Goal: Information Seeking & Learning: Learn about a topic

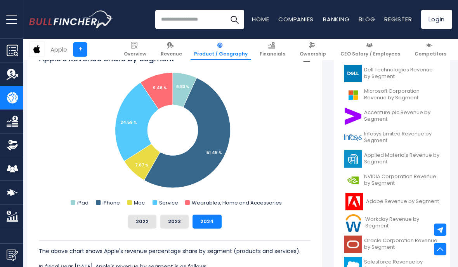
scroll to position [234, 2]
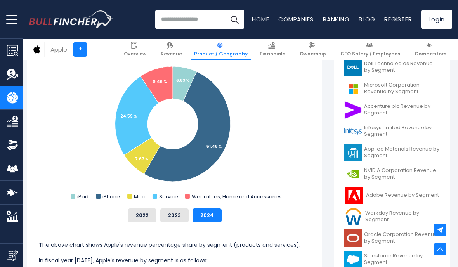
click at [169, 213] on button "2023" at bounding box center [174, 215] width 28 height 14
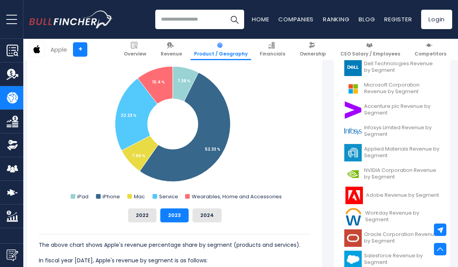
click at [142, 220] on button "2022" at bounding box center [142, 215] width 28 height 14
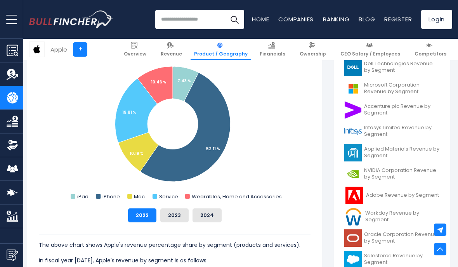
click at [169, 217] on button "2023" at bounding box center [174, 215] width 28 height 14
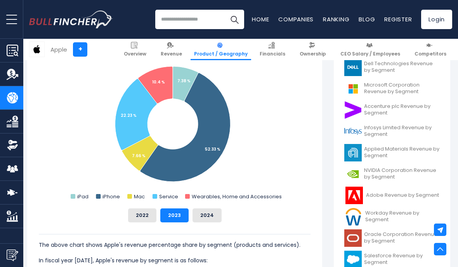
click at [137, 211] on button "2022" at bounding box center [142, 215] width 28 height 14
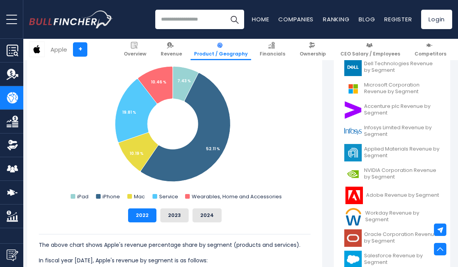
click at [172, 212] on button "2023" at bounding box center [174, 215] width 28 height 14
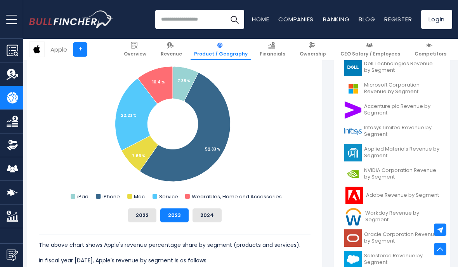
click at [200, 214] on button "2024" at bounding box center [207, 215] width 29 height 14
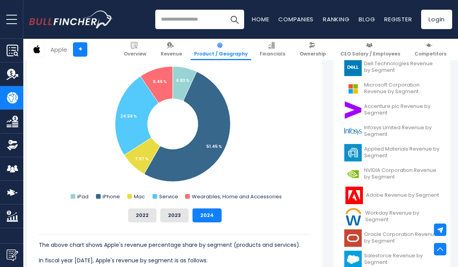
click at [175, 219] on button "2023" at bounding box center [174, 215] width 28 height 14
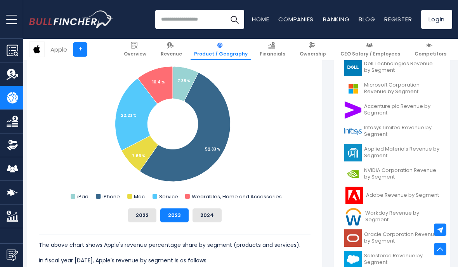
click at [202, 226] on div "The above chart shows Apple's revenue percentage share by segment (products and…" at bounding box center [175, 248] width 272 height 52
click at [196, 210] on button "2024" at bounding box center [207, 215] width 29 height 14
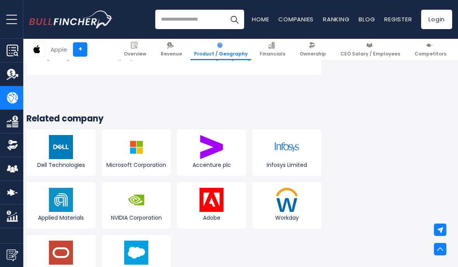
scroll to position [1486, 3]
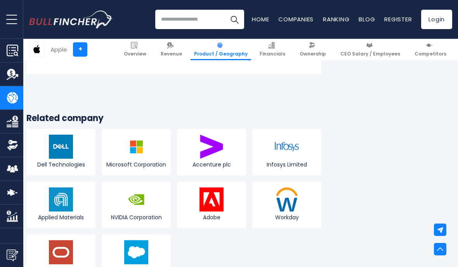
click at [172, 23] on input "search" at bounding box center [199, 19] width 89 height 19
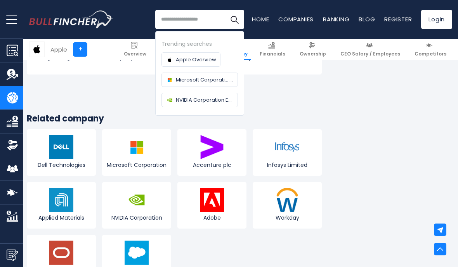
type input "*"
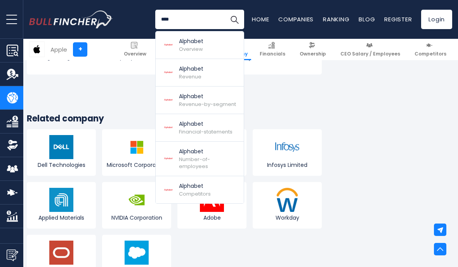
type input "****"
click at [175, 44] on img at bounding box center [168, 45] width 14 height 12
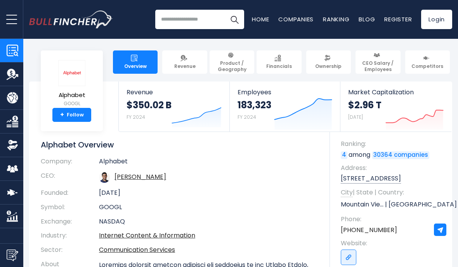
click at [168, 67] on link "Revenue" at bounding box center [184, 61] width 45 height 23
click at [173, 60] on link "Revenue" at bounding box center [184, 61] width 45 height 23
click at [175, 58] on link "Revenue" at bounding box center [184, 61] width 45 height 23
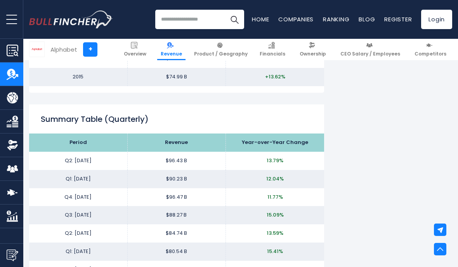
scroll to position [958, 0]
click at [178, 23] on input "search" at bounding box center [199, 19] width 89 height 19
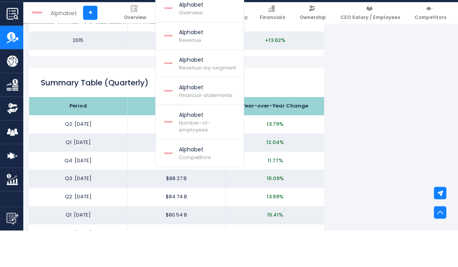
type input "****"
click at [174, 94] on img at bounding box center [168, 100] width 14 height 12
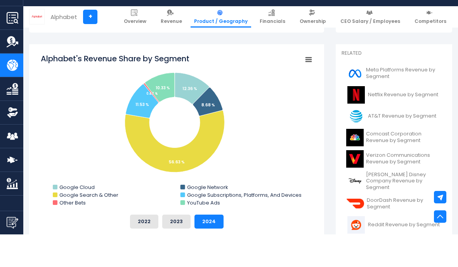
click at [172, 247] on button "2023" at bounding box center [176, 254] width 28 height 14
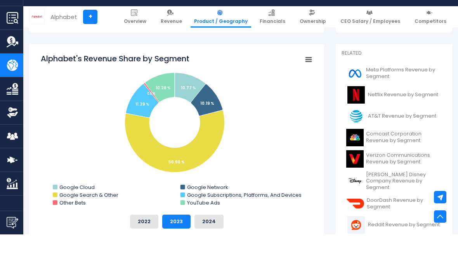
click at [148, 247] on button "2022" at bounding box center [144, 254] width 28 height 14
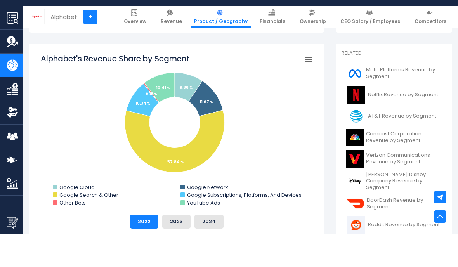
click at [176, 247] on button "2023" at bounding box center [176, 254] width 28 height 14
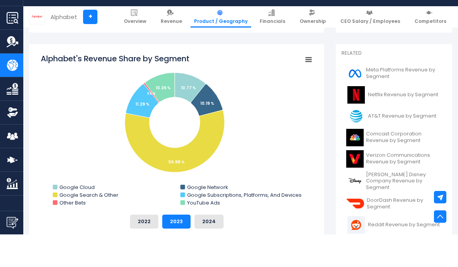
click at [207, 247] on button "2024" at bounding box center [208, 254] width 29 height 14
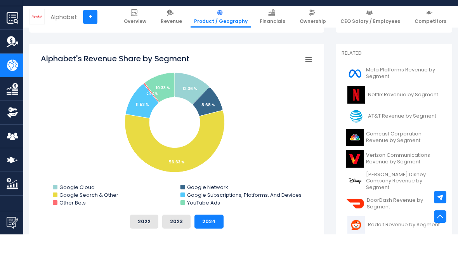
click at [178, 247] on button "2023" at bounding box center [176, 254] width 28 height 14
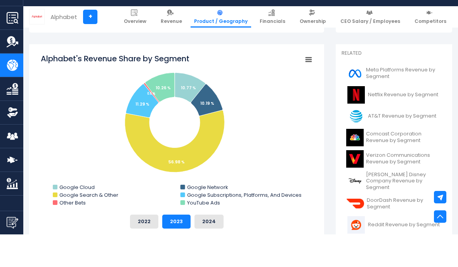
click at [154, 247] on button "2022" at bounding box center [144, 254] width 28 height 14
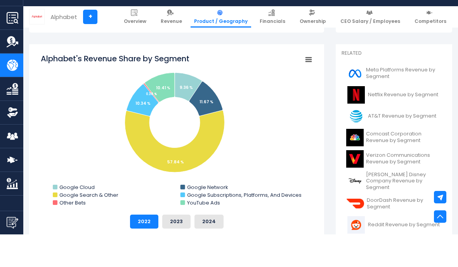
click at [174, 247] on button "2023" at bounding box center [176, 254] width 28 height 14
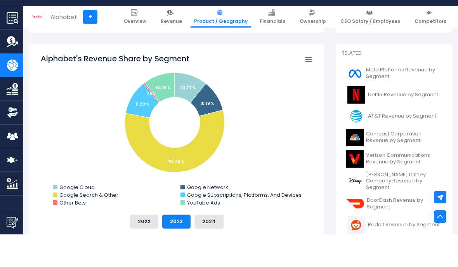
click at [201, 247] on button "2024" at bounding box center [208, 254] width 29 height 14
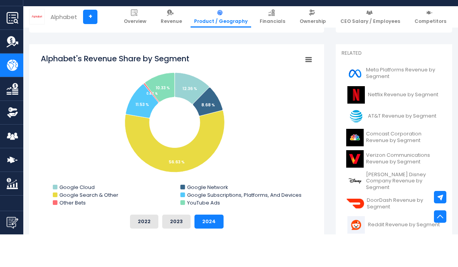
click at [351, 227] on img at bounding box center [355, 235] width 18 height 17
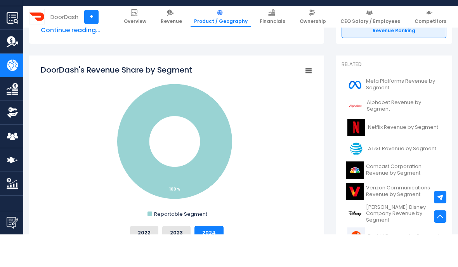
scroll to position [184, 0]
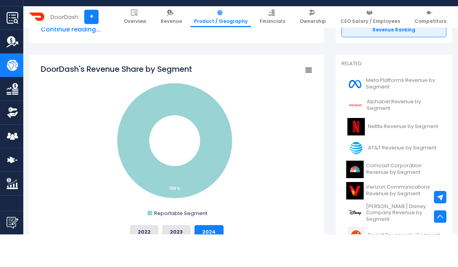
click at [381, 149] on link "Netflix Revenue by Segment" at bounding box center [394, 159] width 105 height 21
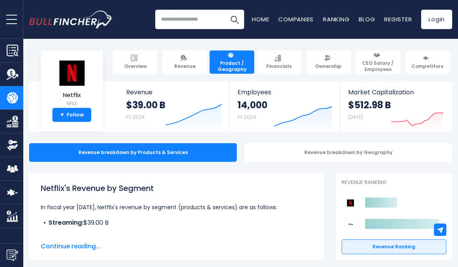
click at [175, 20] on input "search" at bounding box center [199, 19] width 89 height 19
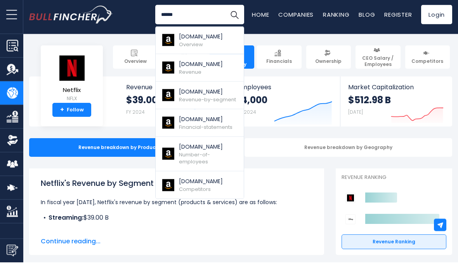
type input "******"
click at [183, 93] on p "[DOMAIN_NAME]" at bounding box center [207, 96] width 57 height 8
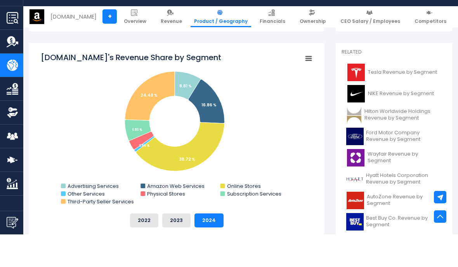
click at [175, 246] on button "2023" at bounding box center [176, 253] width 28 height 14
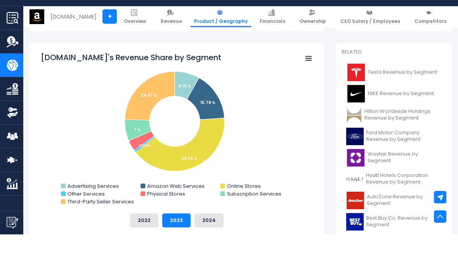
click at [138, 246] on button "2022" at bounding box center [144, 253] width 28 height 14
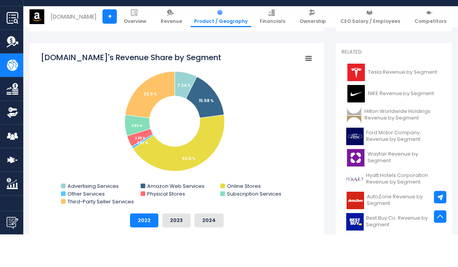
click at [171, 246] on button "2023" at bounding box center [176, 253] width 28 height 14
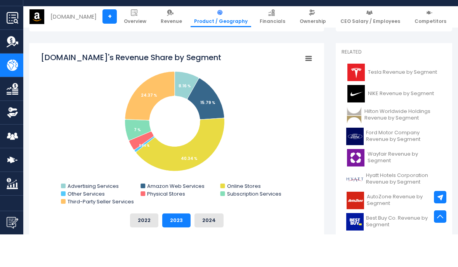
click at [200, 246] on button "2024" at bounding box center [208, 253] width 29 height 14
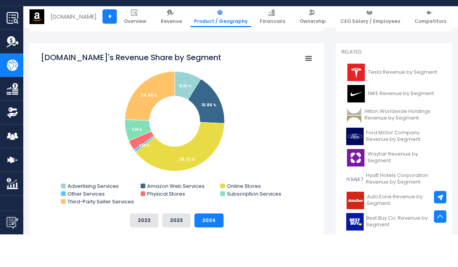
click at [176, 246] on button "2023" at bounding box center [176, 253] width 28 height 14
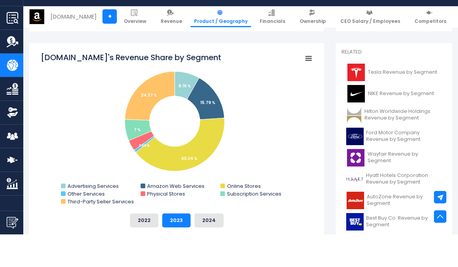
click at [140, 246] on button "2022" at bounding box center [144, 253] width 28 height 14
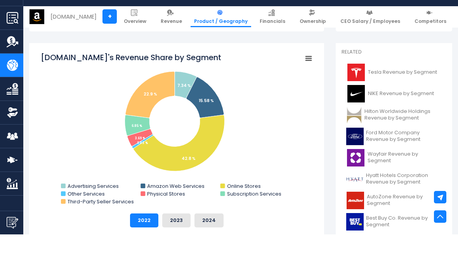
click at [179, 246] on button "2023" at bounding box center [176, 253] width 28 height 14
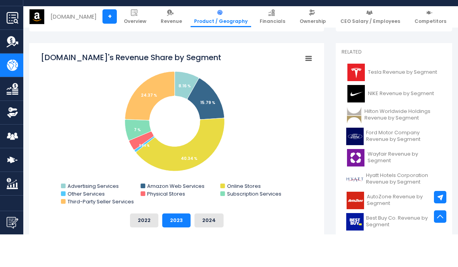
click at [198, 246] on button "2024" at bounding box center [208, 253] width 29 height 14
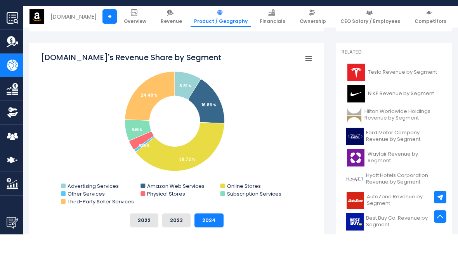
click at [165, 246] on button "2023" at bounding box center [176, 253] width 28 height 14
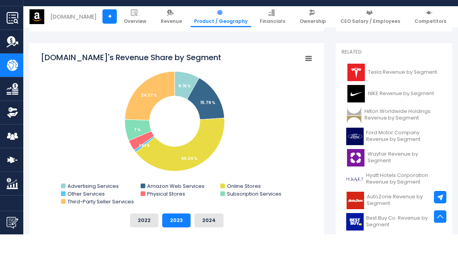
click at [137, 246] on button "2022" at bounding box center [144, 253] width 28 height 14
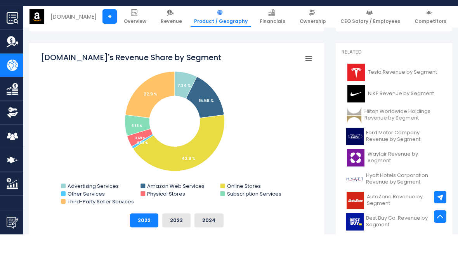
click at [174, 246] on button "2023" at bounding box center [176, 253] width 28 height 14
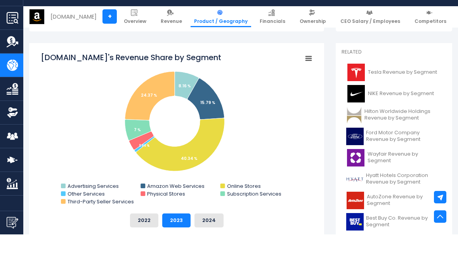
click at [197, 246] on button "2024" at bounding box center [208, 253] width 29 height 14
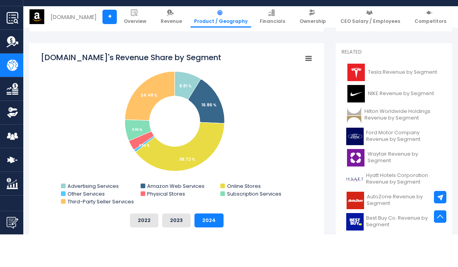
click at [179, 246] on button "2023" at bounding box center [176, 253] width 28 height 14
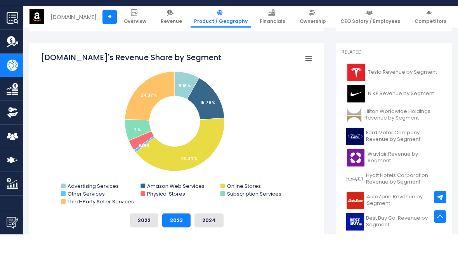
click at [139, 246] on button "2022" at bounding box center [144, 253] width 28 height 14
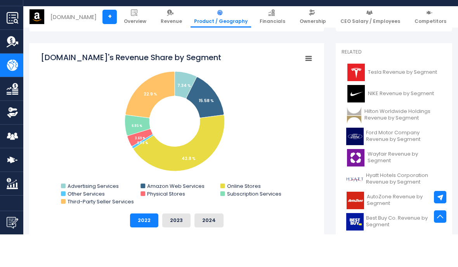
click at [199, 246] on button "2024" at bounding box center [208, 253] width 29 height 14
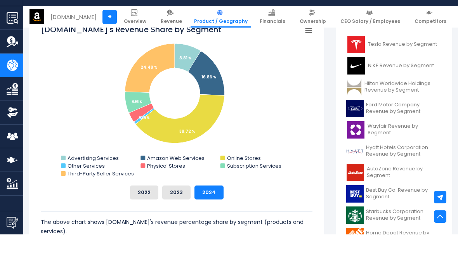
scroll to position [226, 0]
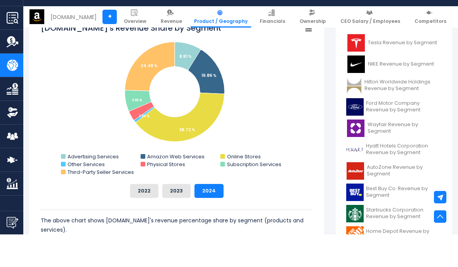
click at [363, 67] on img at bounding box center [355, 75] width 19 height 17
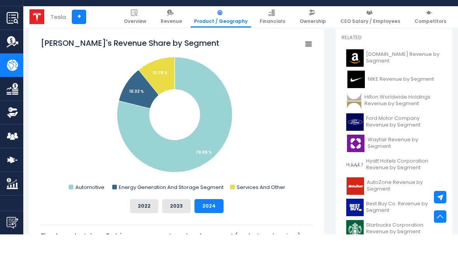
scroll to position [212, 0]
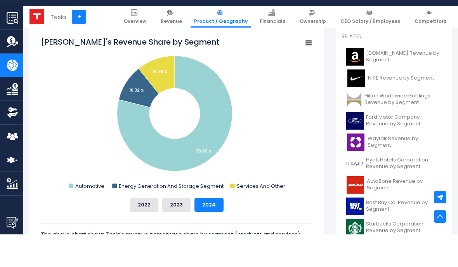
click at [170, 231] on button "2023" at bounding box center [176, 238] width 28 height 14
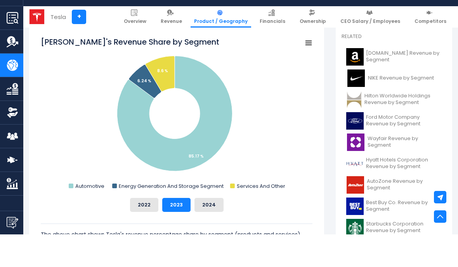
click at [140, 231] on button "2022" at bounding box center [144, 238] width 28 height 14
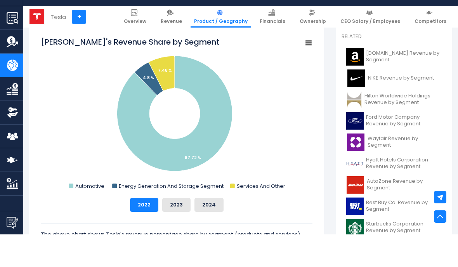
click at [182, 231] on button "2023" at bounding box center [176, 238] width 28 height 14
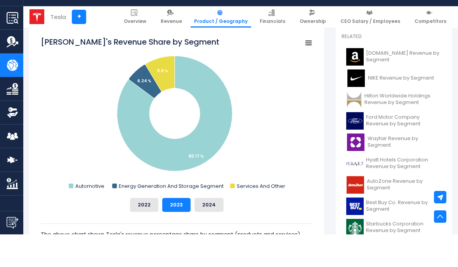
click at [201, 231] on button "2024" at bounding box center [208, 238] width 29 height 14
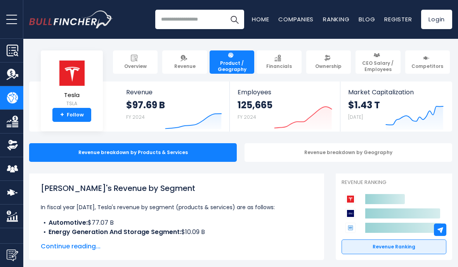
scroll to position [0, 0]
click at [175, 19] on input "search" at bounding box center [199, 19] width 89 height 19
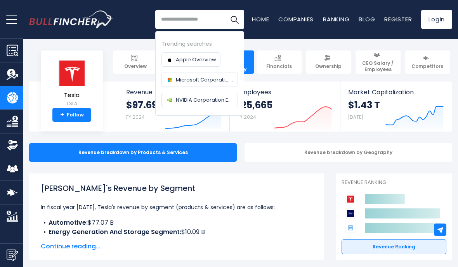
click at [171, 76] on img at bounding box center [170, 80] width 8 height 8
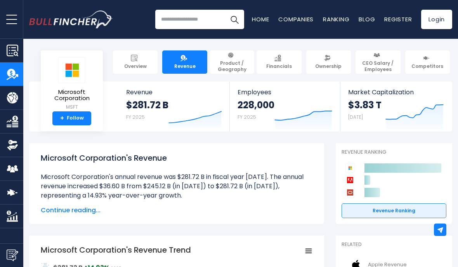
click at [183, 28] on input "search" at bounding box center [199, 19] width 89 height 19
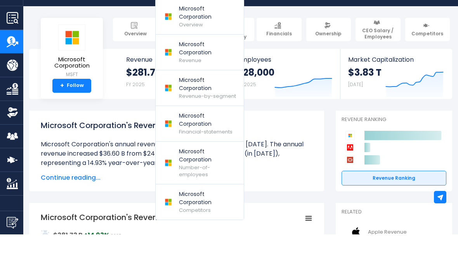
type input "*********"
click at [174, 115] on img at bounding box center [168, 121] width 14 height 12
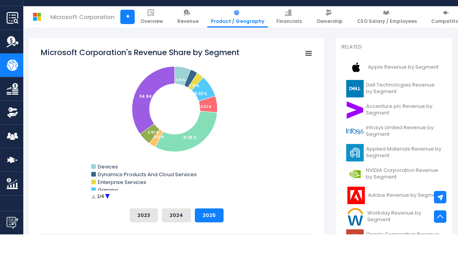
scroll to position [202, 0]
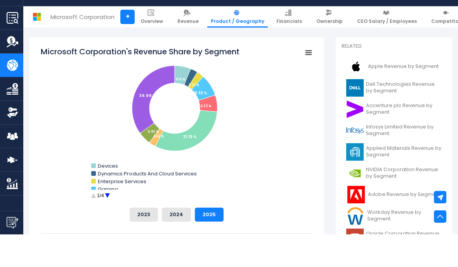
click at [104, 222] on circle "Microsoft Corporation's Revenue Share by Segment" at bounding box center [107, 228] width 12 height 12
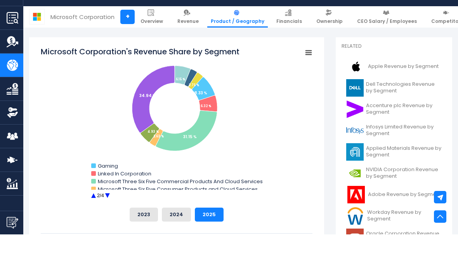
click at [92, 222] on circle "Microsoft Corporation's Revenue Share by Segment" at bounding box center [93, 228] width 12 height 12
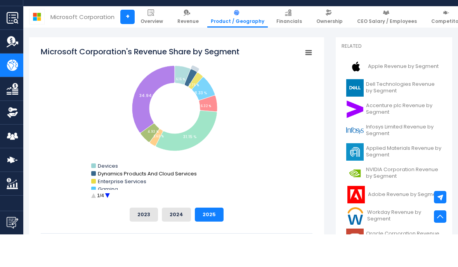
click at [95, 204] on rect "Microsoft Corporation's Revenue Share by Segment" at bounding box center [93, 206] width 5 height 5
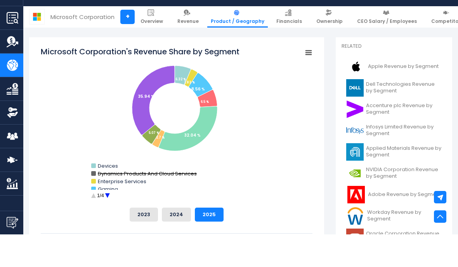
click at [99, 203] on text "Dynamics Products And Cloud Services" at bounding box center [147, 206] width 99 height 7
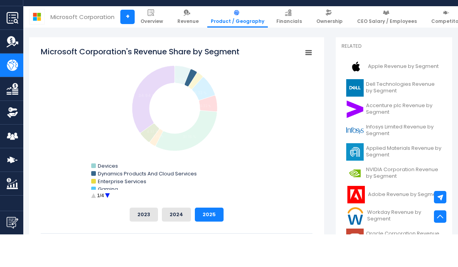
click at [74, 158] on rect "Microsoft Corporation's Revenue Share by Segment" at bounding box center [177, 156] width 272 height 155
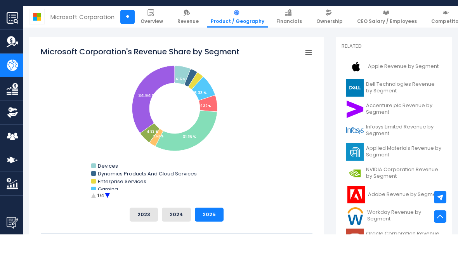
click at [106, 222] on circle "Microsoft Corporation's Revenue Share by Segment" at bounding box center [107, 228] width 12 height 12
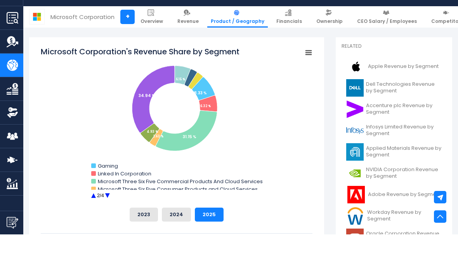
click at [108, 222] on circle "Microsoft Corporation's Revenue Share by Segment" at bounding box center [107, 228] width 12 height 12
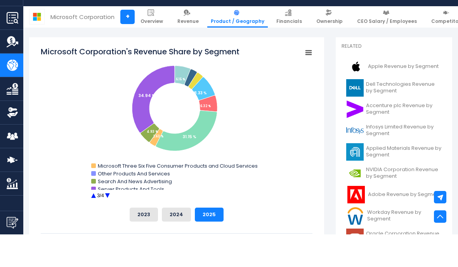
click at [106, 222] on circle "Microsoft Corporation's Revenue Share by Segment" at bounding box center [107, 228] width 12 height 12
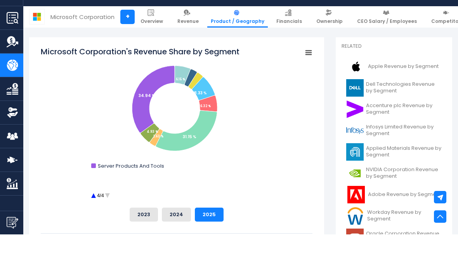
click at [92, 222] on circle "Microsoft Corporation's Revenue Share by Segment" at bounding box center [93, 228] width 12 height 12
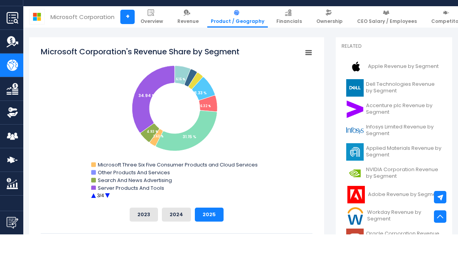
click at [91, 222] on circle "Microsoft Corporation's Revenue Share by Segment" at bounding box center [93, 228] width 12 height 12
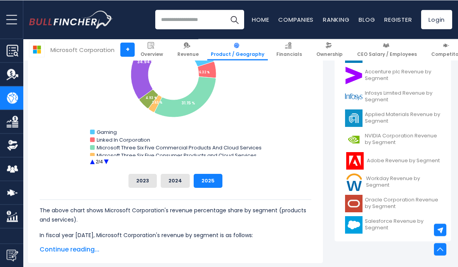
scroll to position [268, 1]
